Goal: Task Accomplishment & Management: Manage account settings

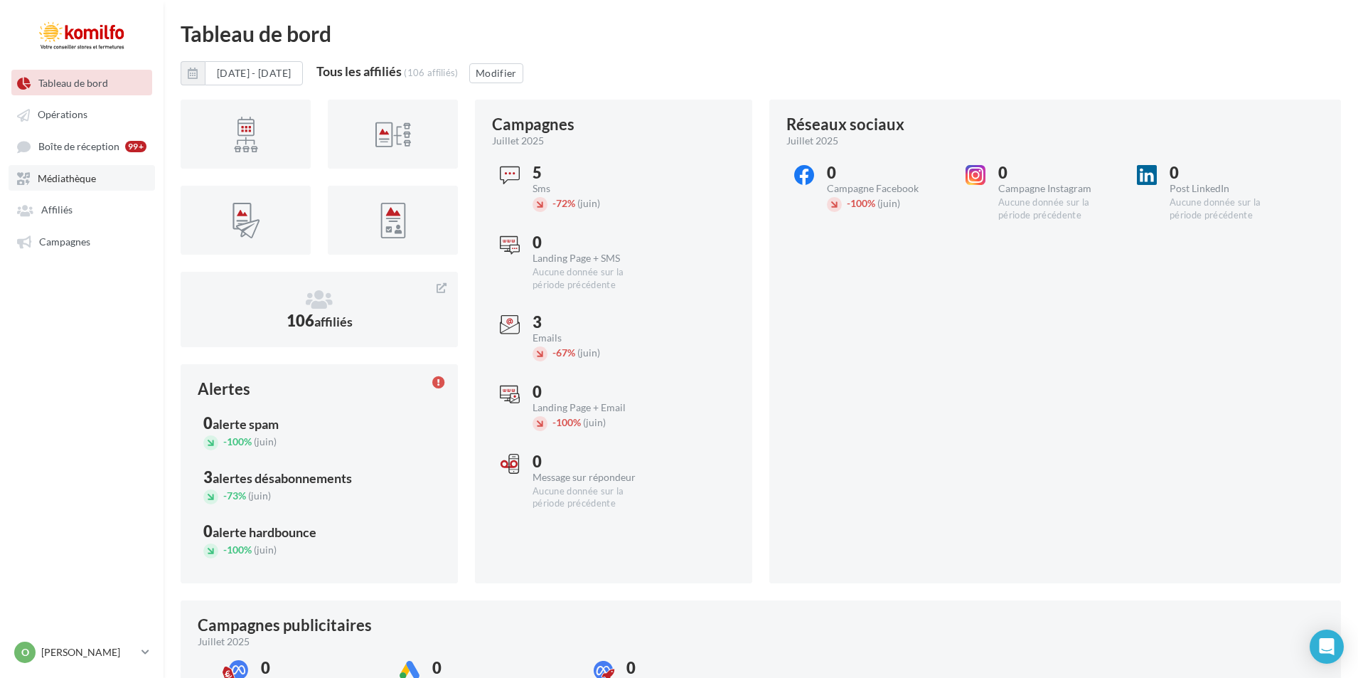
click at [47, 176] on span "Médiathèque" at bounding box center [67, 178] width 58 height 12
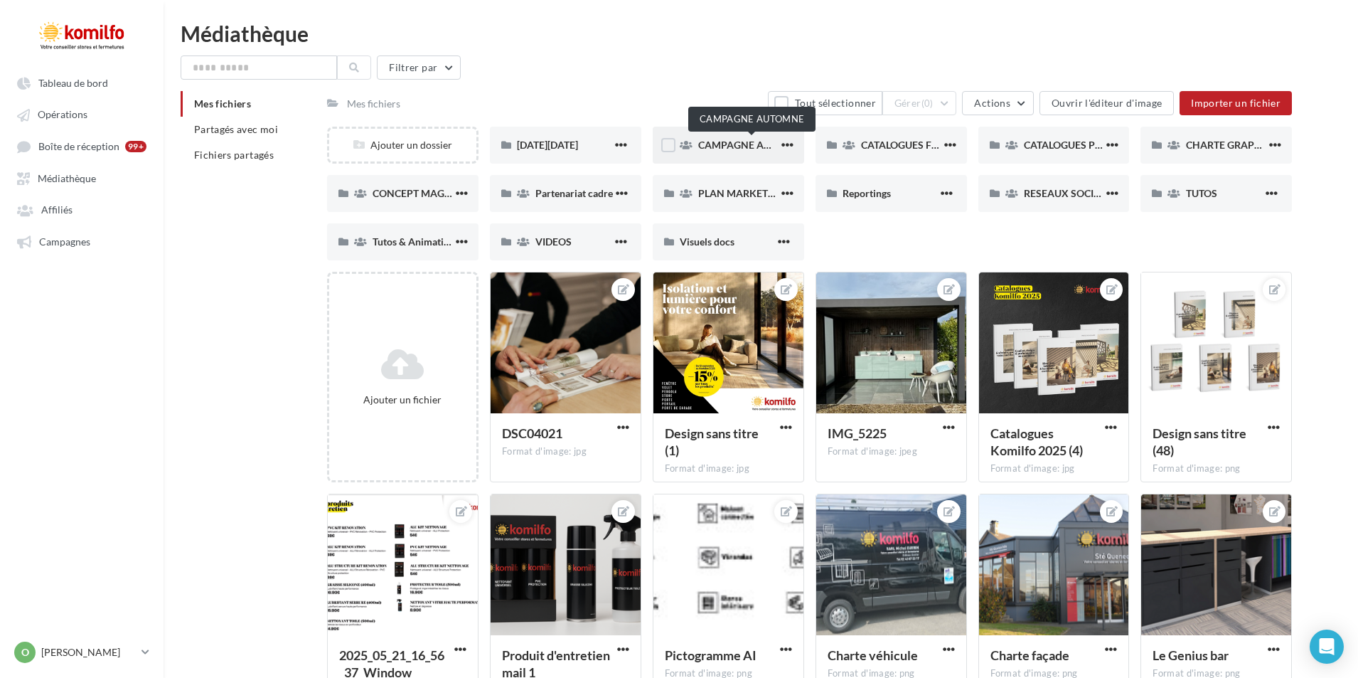
click at [717, 148] on span "CAMPAGNE AUTOMNE" at bounding box center [752, 145] width 108 height 12
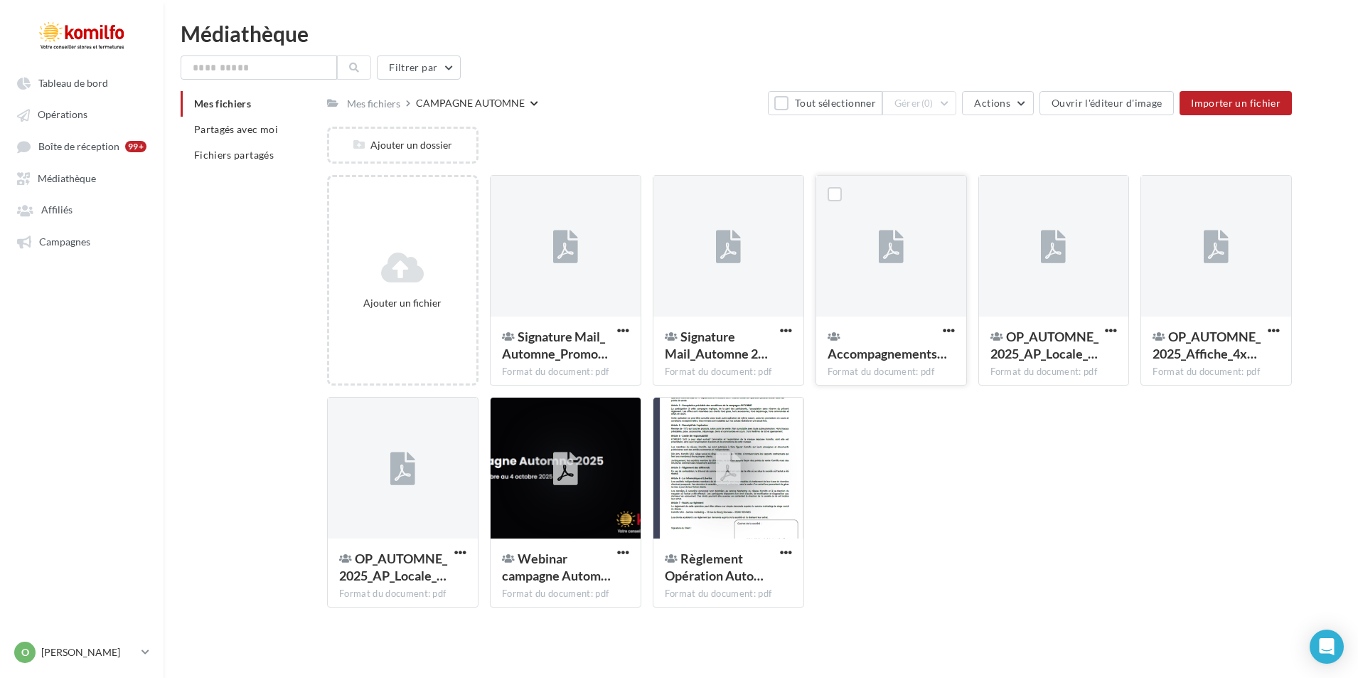
click at [955, 331] on button "button" at bounding box center [949, 331] width 18 height 14
click at [854, 548] on button "Supprimer" at bounding box center [879, 544] width 158 height 37
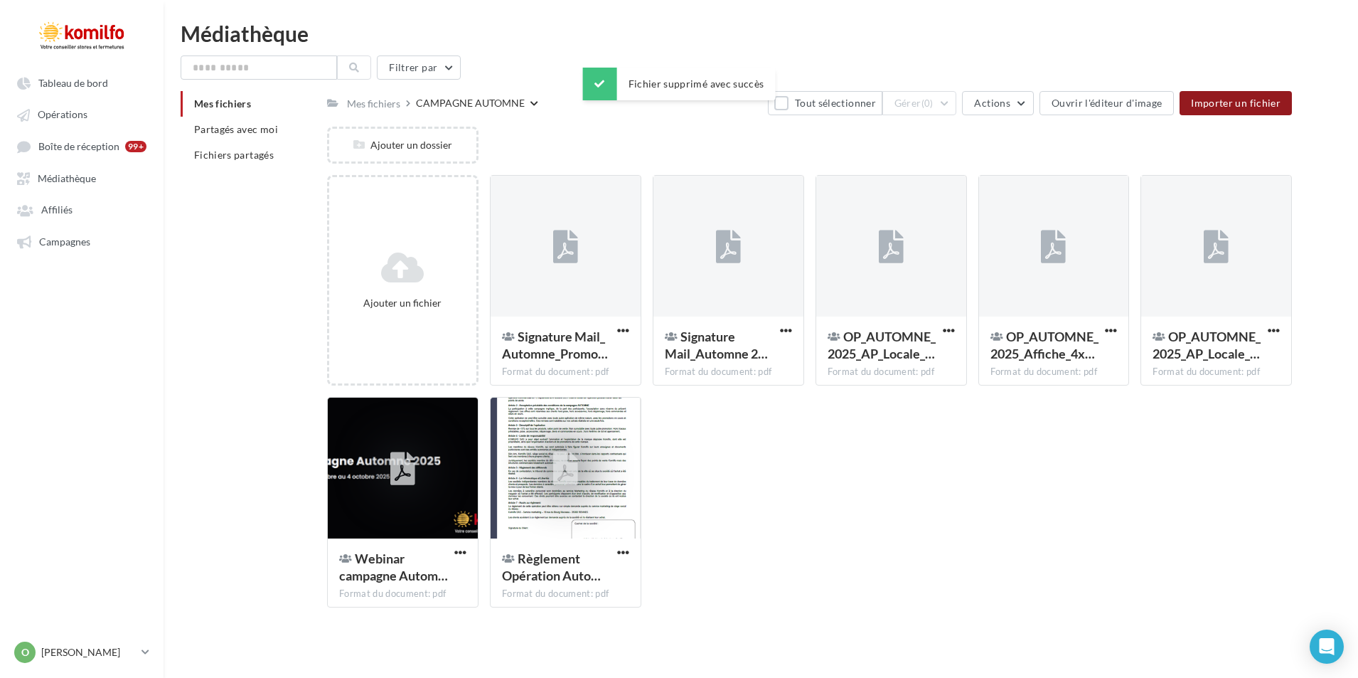
click at [1211, 102] on span "Importer un fichier" at bounding box center [1236, 103] width 90 height 12
